Goal: Task Accomplishment & Management: Complete application form

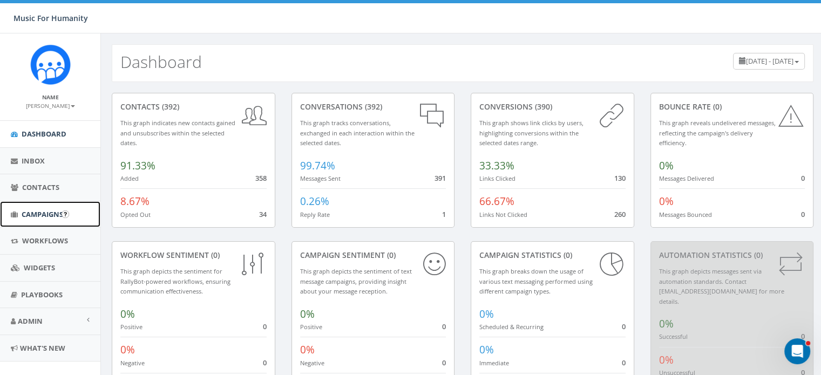
click at [40, 213] on span "Campaigns" at bounding box center [43, 214] width 42 height 10
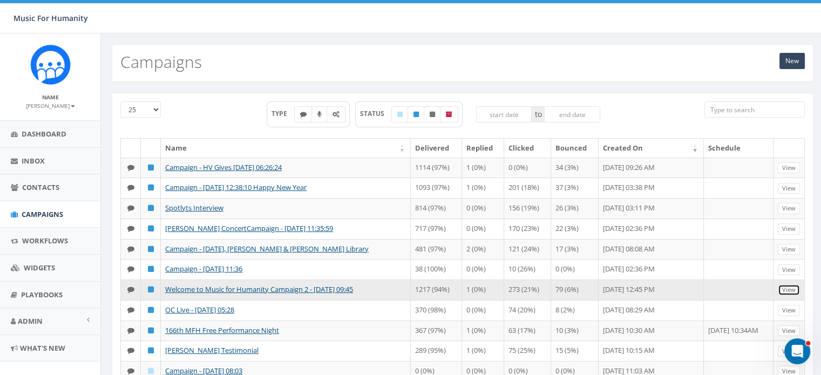
click at [788, 296] on link "View" at bounding box center [789, 289] width 22 height 11
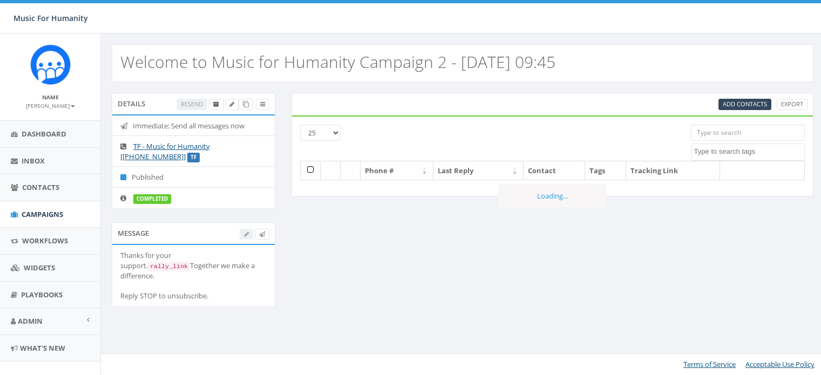
select select
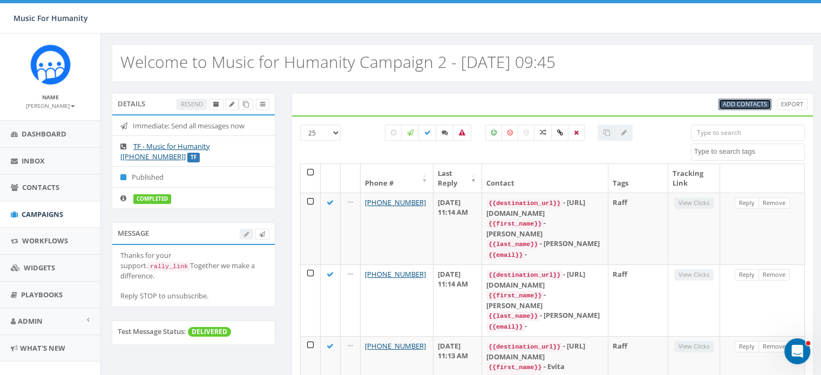
click at [741, 101] on span "Add Contacts" at bounding box center [745, 104] width 44 height 8
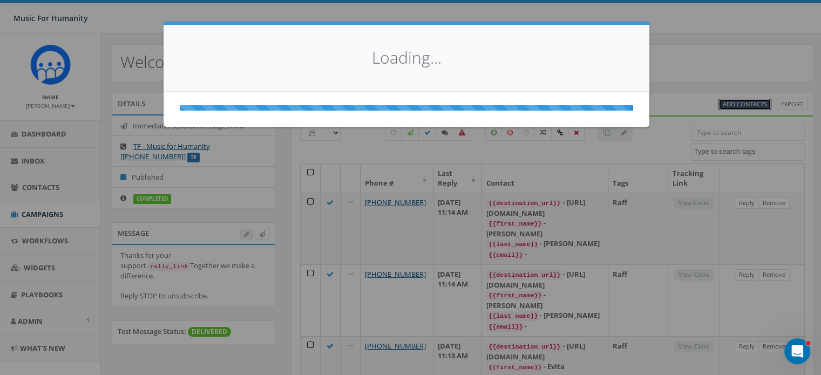
select select
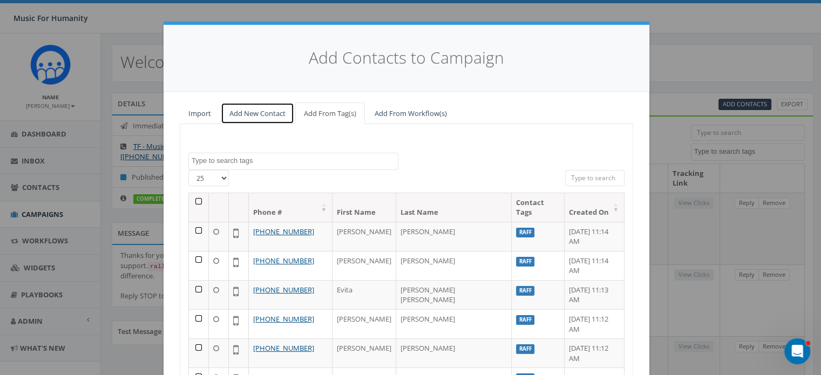
click at [244, 112] on link "Add New Contact" at bounding box center [257, 114] width 73 height 22
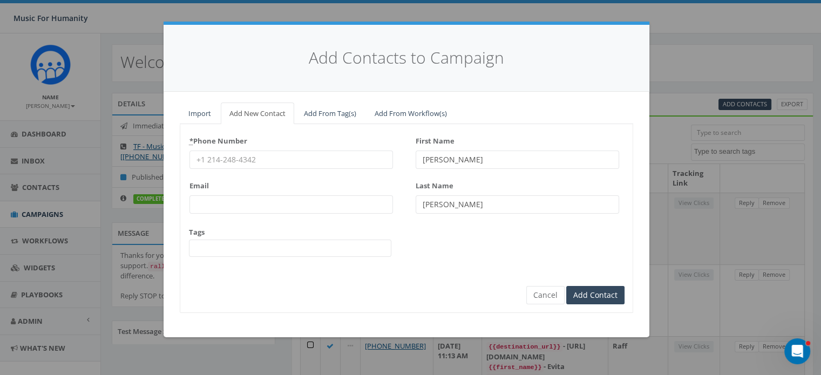
click at [225, 159] on input "* Phone Number" at bounding box center [290, 160] width 203 height 18
type input "5404324223"
type input "[PERSON_NAME]"
click at [566, 286] on input "Add Contact" at bounding box center [595, 295] width 58 height 18
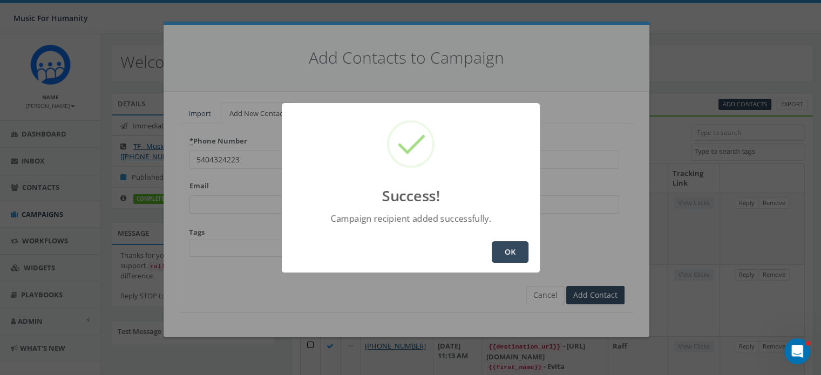
click at [501, 252] on button "OK" at bounding box center [510, 252] width 37 height 22
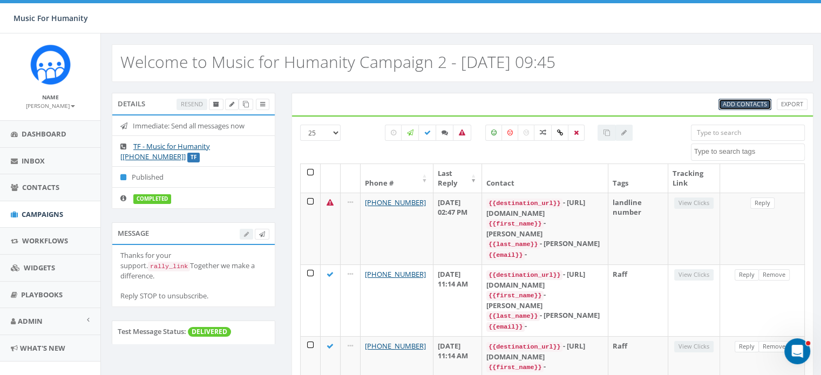
click at [740, 102] on span "Add Contacts" at bounding box center [745, 104] width 44 height 8
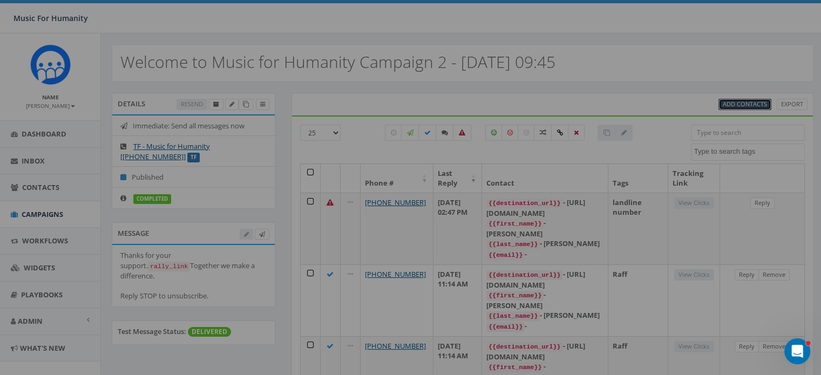
select select
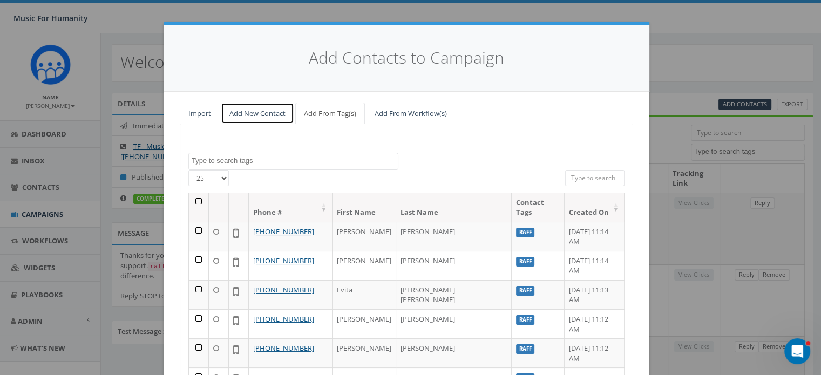
click at [257, 111] on link "Add New Contact" at bounding box center [257, 114] width 73 height 22
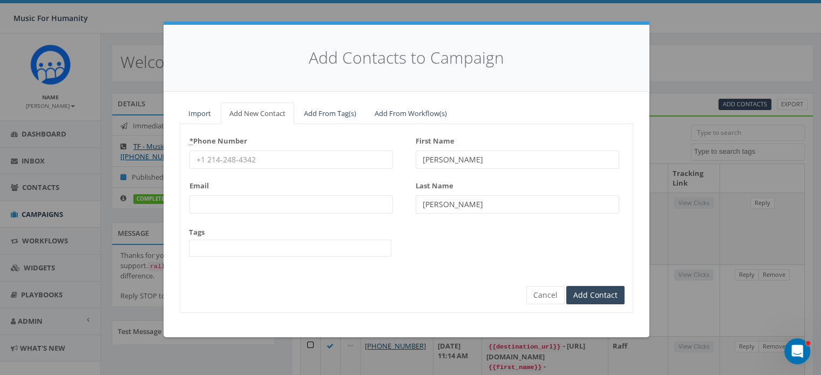
click at [220, 155] on input "* Phone Number" at bounding box center [290, 160] width 203 height 18
type input "9178405847"
type input "[PERSON_NAME]"
type input "Morden"
click at [566, 286] on input "Add Contact" at bounding box center [595, 295] width 58 height 18
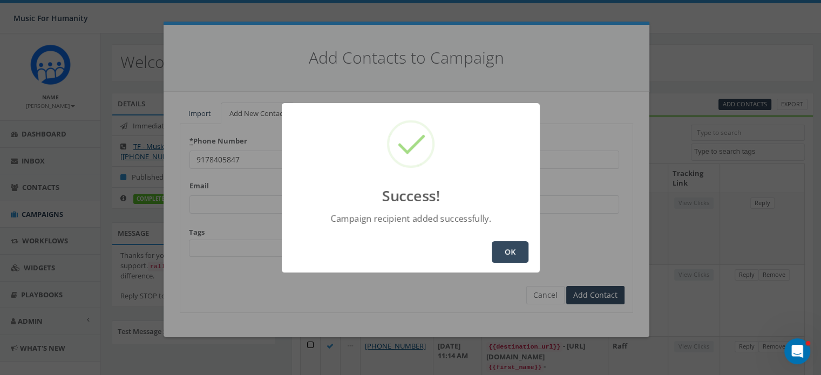
click at [239, 155] on div "Success! Campaign recipient added successfully. OK" at bounding box center [410, 187] width 821 height 375
